Goal: Task Accomplishment & Management: Manage account settings

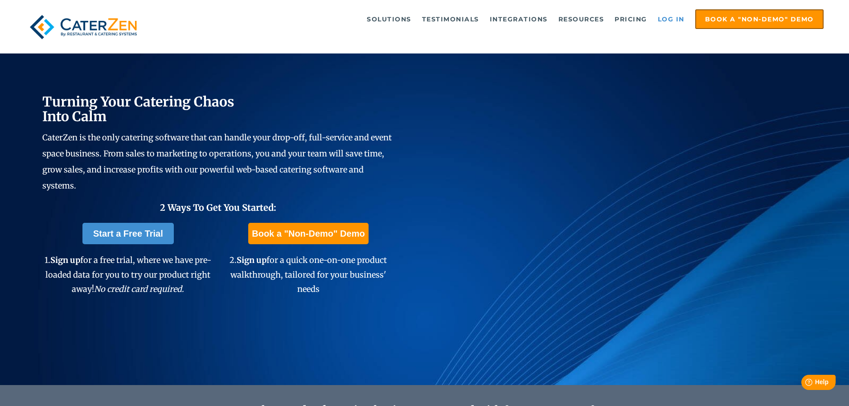
click at [671, 16] on link "Log in" at bounding box center [671, 19] width 36 height 18
click at [671, 17] on link "Log in" at bounding box center [671, 19] width 36 height 18
click at [663, 20] on link "Log in" at bounding box center [671, 19] width 36 height 18
